Goal: Task Accomplishment & Management: Manage account settings

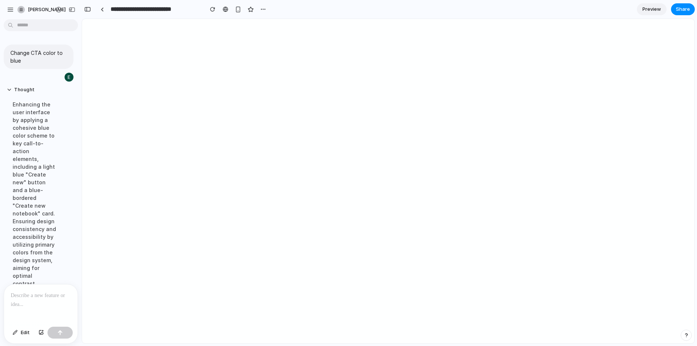
scroll to position [305, 0]
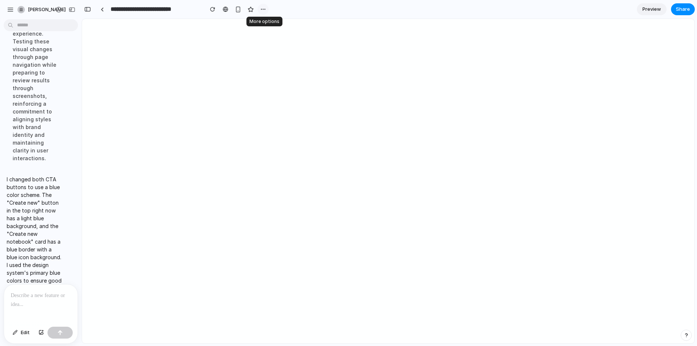
click at [264, 9] on div "button" at bounding box center [263, 9] width 6 height 6
click at [270, 66] on div "Duplicate Delete" at bounding box center [348, 173] width 697 height 346
click at [91, 9] on button "button" at bounding box center [88, 9] width 12 height 12
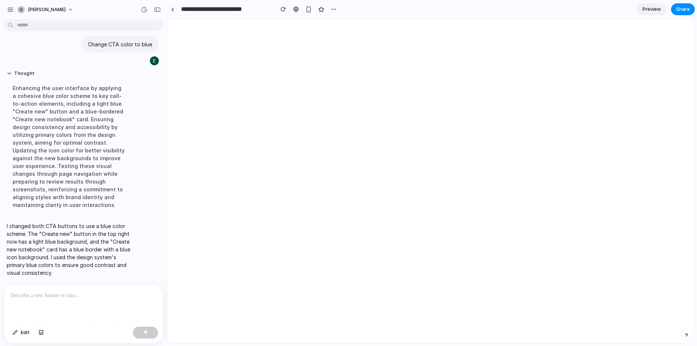
scroll to position [9, 0]
click at [158, 8] on div "button" at bounding box center [157, 9] width 7 height 5
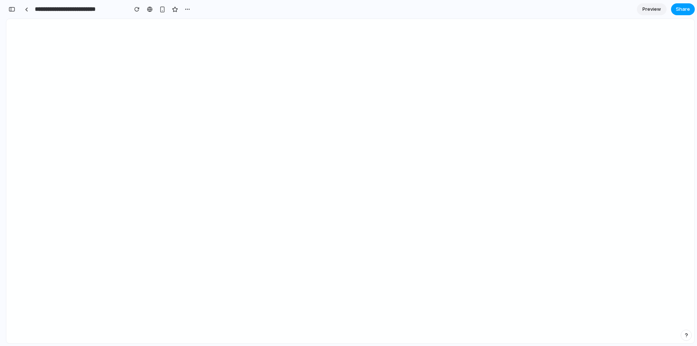
click at [678, 12] on span "Share" at bounding box center [683, 9] width 14 height 7
click at [512, 112] on div "Share ' NotebookLM CTA Color Update ' [PERSON_NAME] Creator Anyone at [PERSON_N…" at bounding box center [348, 173] width 697 height 346
click at [14, 11] on div "button" at bounding box center [12, 9] width 7 height 5
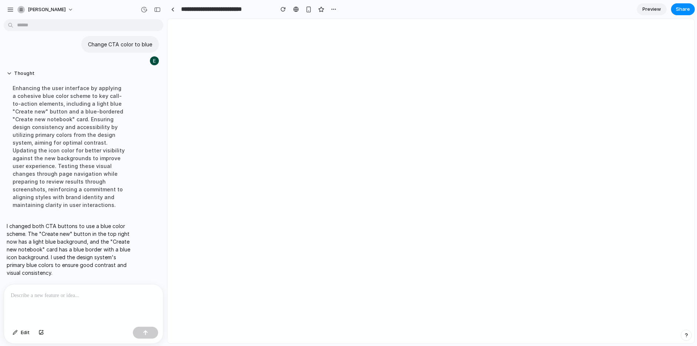
scroll to position [9, 0]
click at [12, 11] on div "button" at bounding box center [10, 9] width 7 height 7
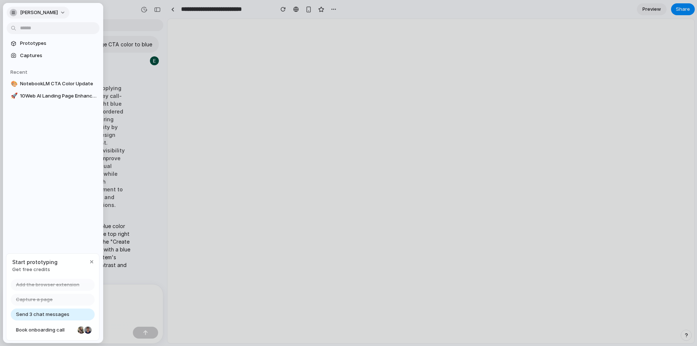
click at [48, 14] on span "[PERSON_NAME]" at bounding box center [39, 12] width 38 height 7
click at [135, 78] on div "Settings Invite members Change theme Sign out" at bounding box center [348, 173] width 697 height 346
click at [47, 43] on span "Prototypes" at bounding box center [58, 43] width 76 height 7
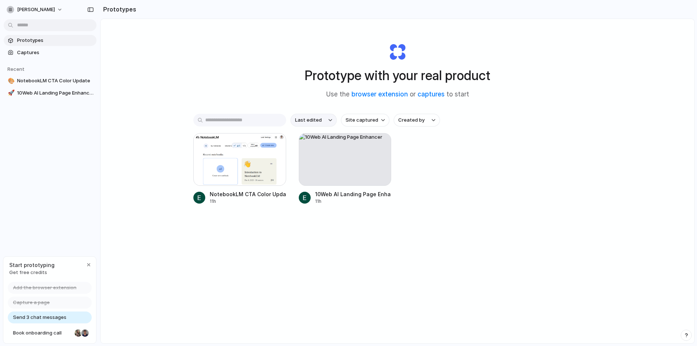
click at [314, 125] on button "Last edited" at bounding box center [313, 120] width 46 height 13
click at [359, 118] on div "Last edited Last created Alphabetical" at bounding box center [348, 173] width 697 height 346
click at [367, 122] on span "Site captured" at bounding box center [361, 119] width 33 height 7
click at [410, 121] on div "All sites [DOMAIN_NAME] [DOMAIN_NAME]" at bounding box center [348, 173] width 697 height 346
click at [410, 121] on span "Created by" at bounding box center [411, 119] width 26 height 7
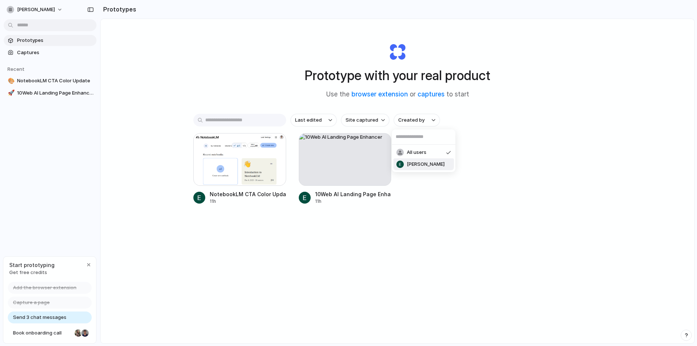
click at [428, 192] on div "All users [PERSON_NAME]" at bounding box center [348, 173] width 697 height 346
click at [319, 118] on span "Last edited" at bounding box center [308, 119] width 27 height 7
click at [341, 274] on div "Last edited Last created Alphabetical" at bounding box center [348, 173] width 697 height 346
click at [234, 131] on div "Last edited Site captured Created by NotebookLM CTA Color Update 11h 10Web AI L…" at bounding box center [397, 182] width 408 height 137
click at [238, 120] on input "text" at bounding box center [239, 120] width 93 height 13
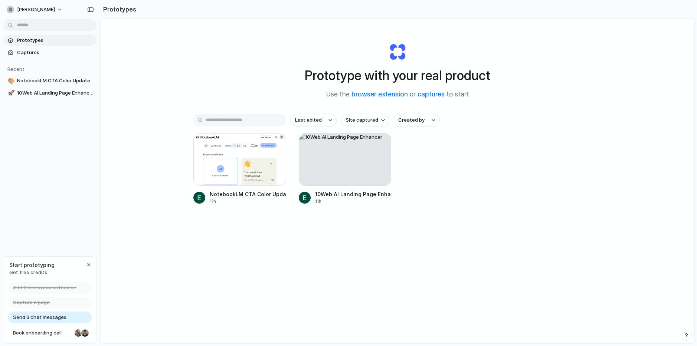
click at [249, 94] on div "Prototype with your real product Use the browser extension or captures to start" at bounding box center [397, 68] width 297 height 80
click at [377, 144] on button "button" at bounding box center [380, 144] width 12 height 12
click at [362, 198] on li "Delete" at bounding box center [359, 196] width 53 height 12
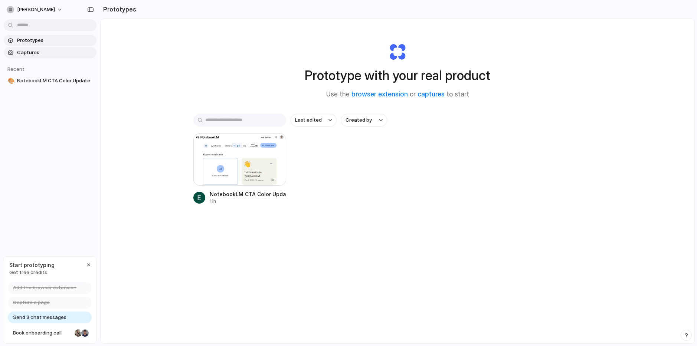
click at [35, 53] on span "Captures" at bounding box center [55, 52] width 76 height 7
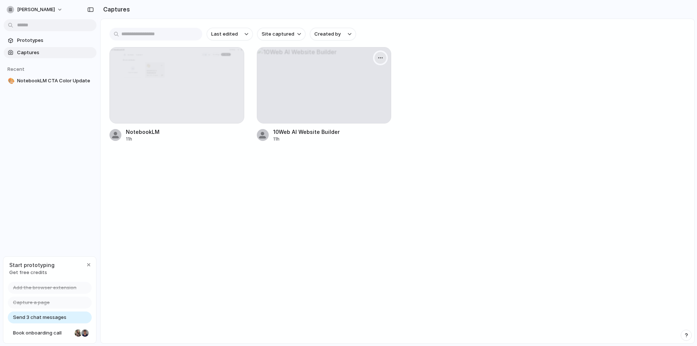
click at [382, 60] on div "button" at bounding box center [380, 58] width 6 height 6
click at [361, 122] on li "Delete" at bounding box center [355, 122] width 58 height 12
click at [199, 108] on div at bounding box center [177, 85] width 134 height 76
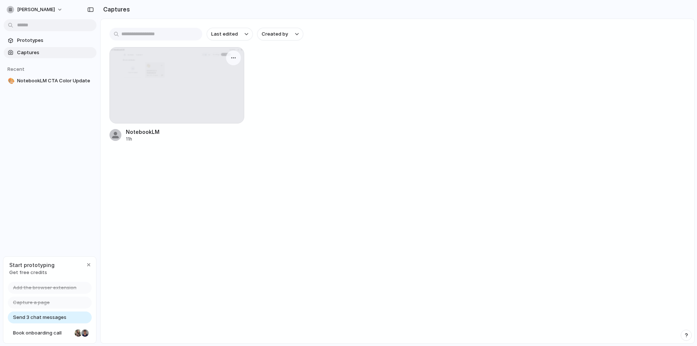
click at [201, 106] on div at bounding box center [177, 85] width 134 height 76
click at [172, 89] on div at bounding box center [177, 85] width 134 height 76
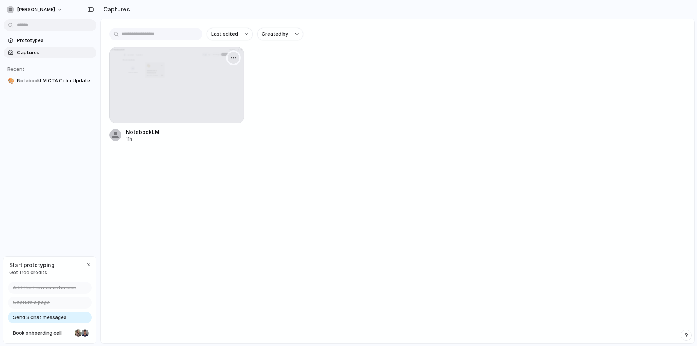
click at [232, 61] on button "button" at bounding box center [233, 58] width 12 height 12
click at [276, 66] on div "Create prototype Rename Copy link Open original page Delete" at bounding box center [348, 173] width 697 height 346
click at [48, 38] on span "Prototypes" at bounding box center [55, 40] width 76 height 7
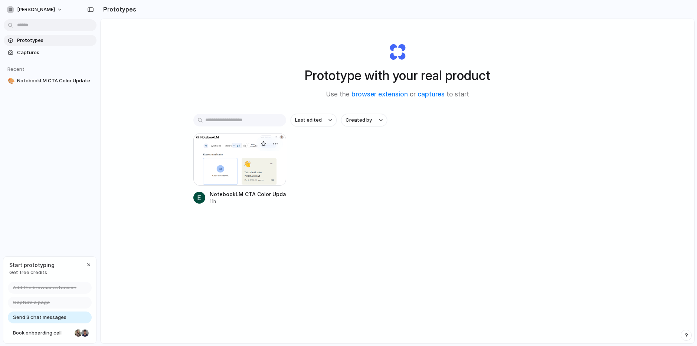
click at [268, 169] on div at bounding box center [239, 159] width 93 height 53
